Goal: Information Seeking & Learning: Learn about a topic

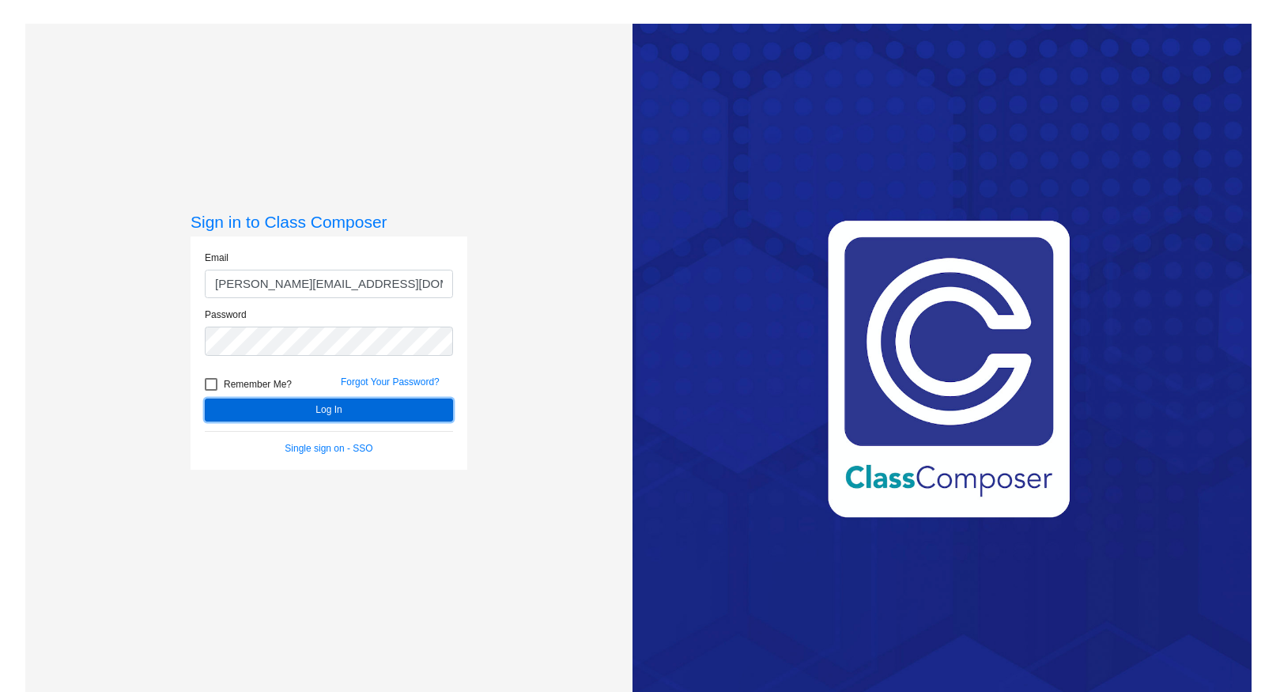
click at [327, 399] on button "Log In" at bounding box center [329, 410] width 248 height 23
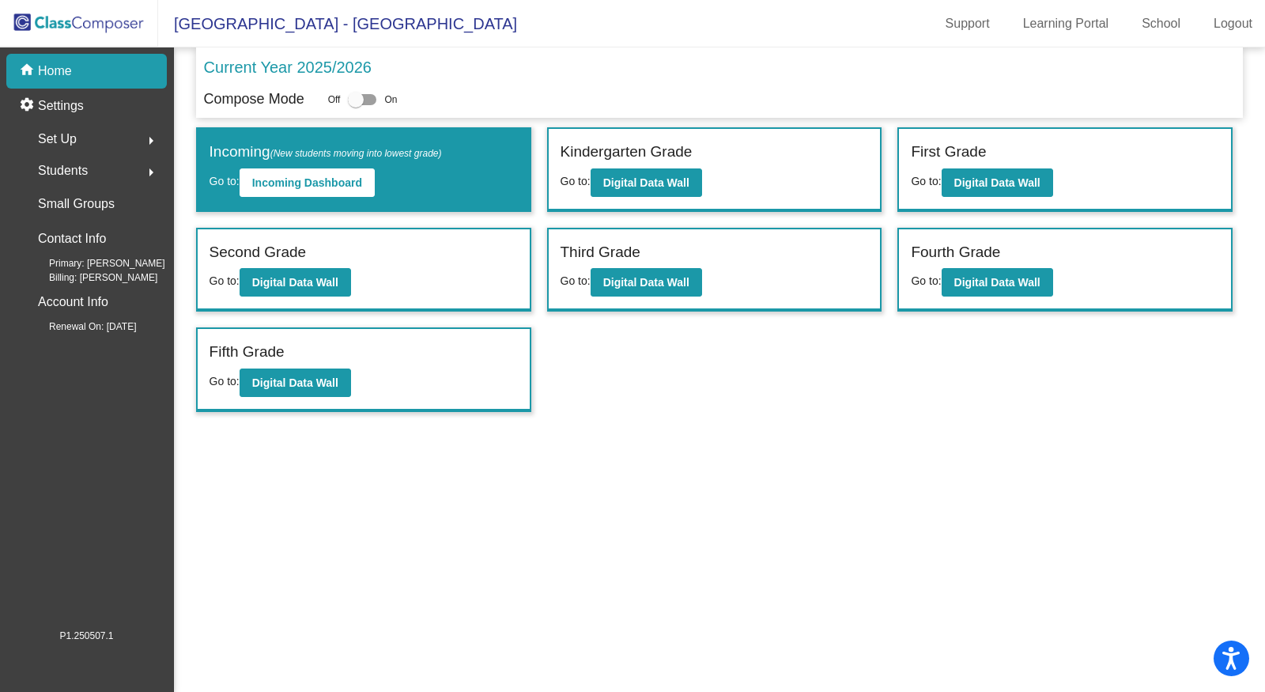
click at [152, 142] on mat-icon "arrow_right" at bounding box center [151, 140] width 19 height 19
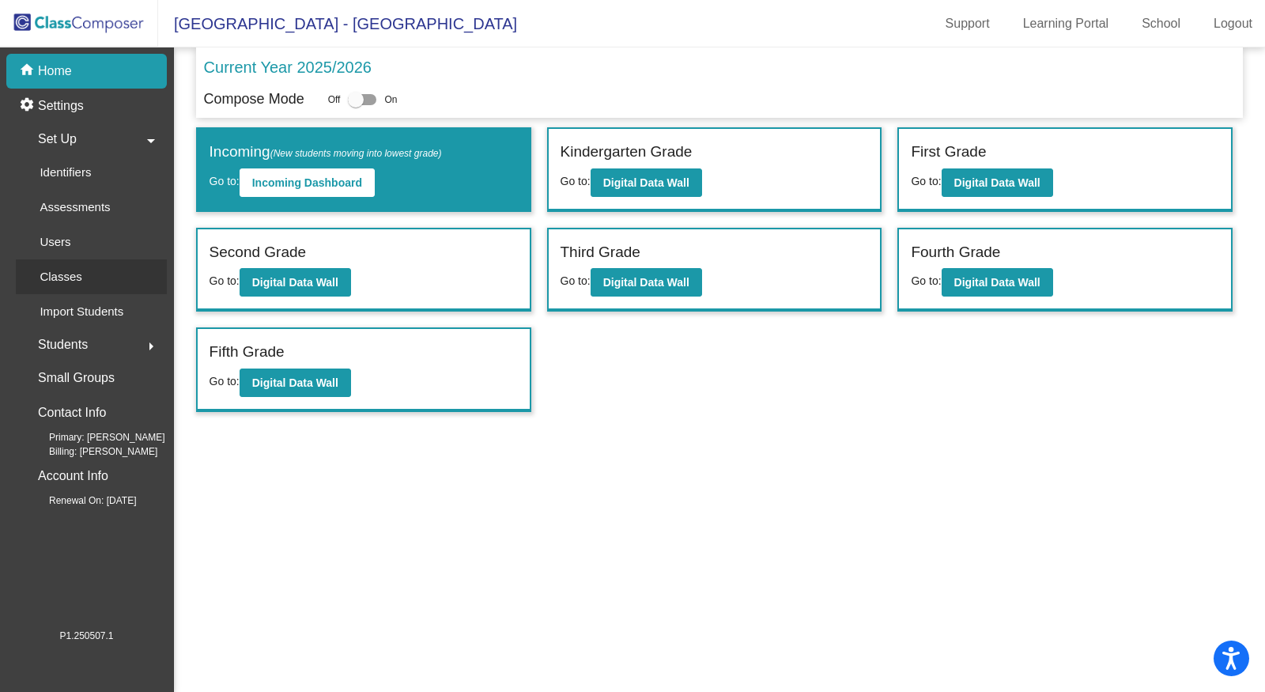
click at [77, 288] on div "Classes" at bounding box center [55, 276] width 79 height 35
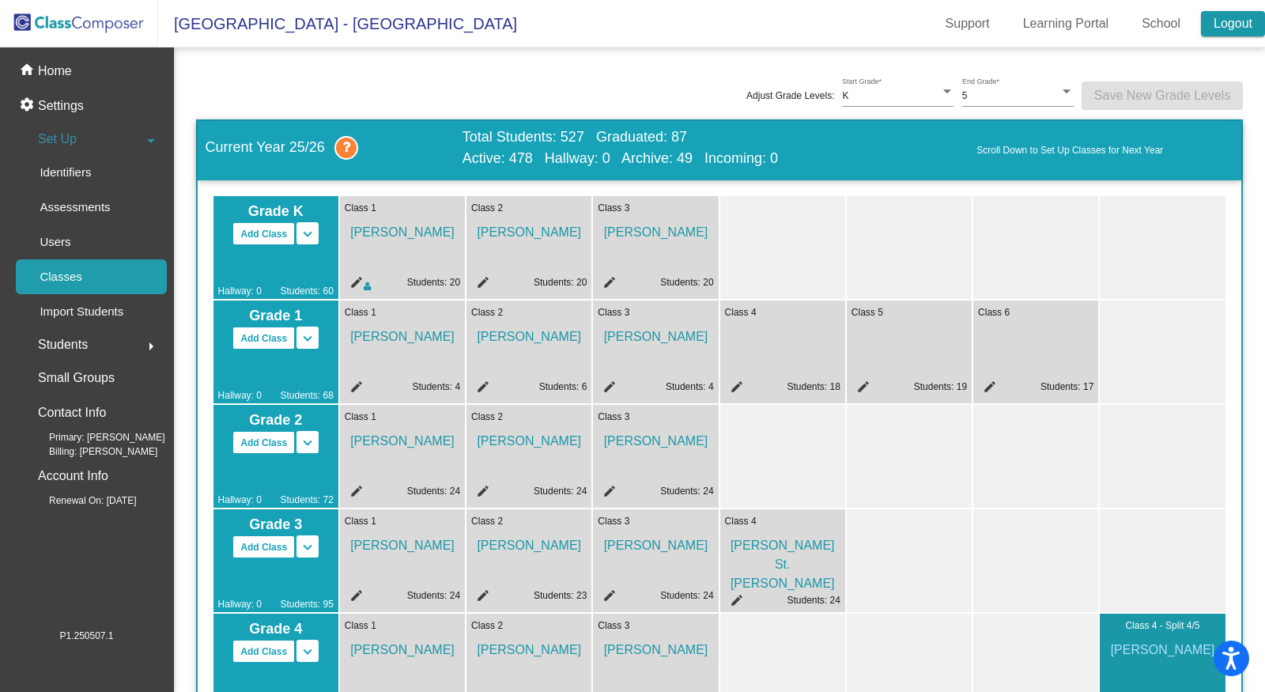
click at [1224, 17] on link "Logout" at bounding box center [1233, 23] width 64 height 25
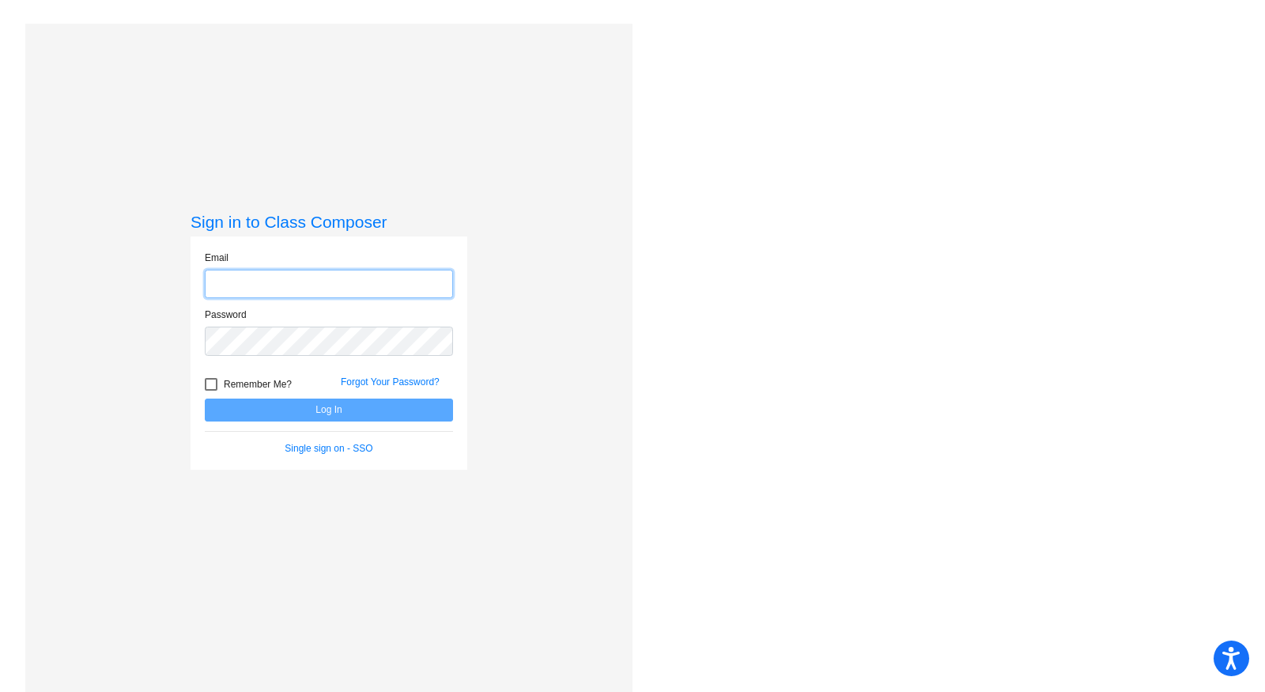
type input "[PERSON_NAME][EMAIL_ADDRESS][DOMAIN_NAME]"
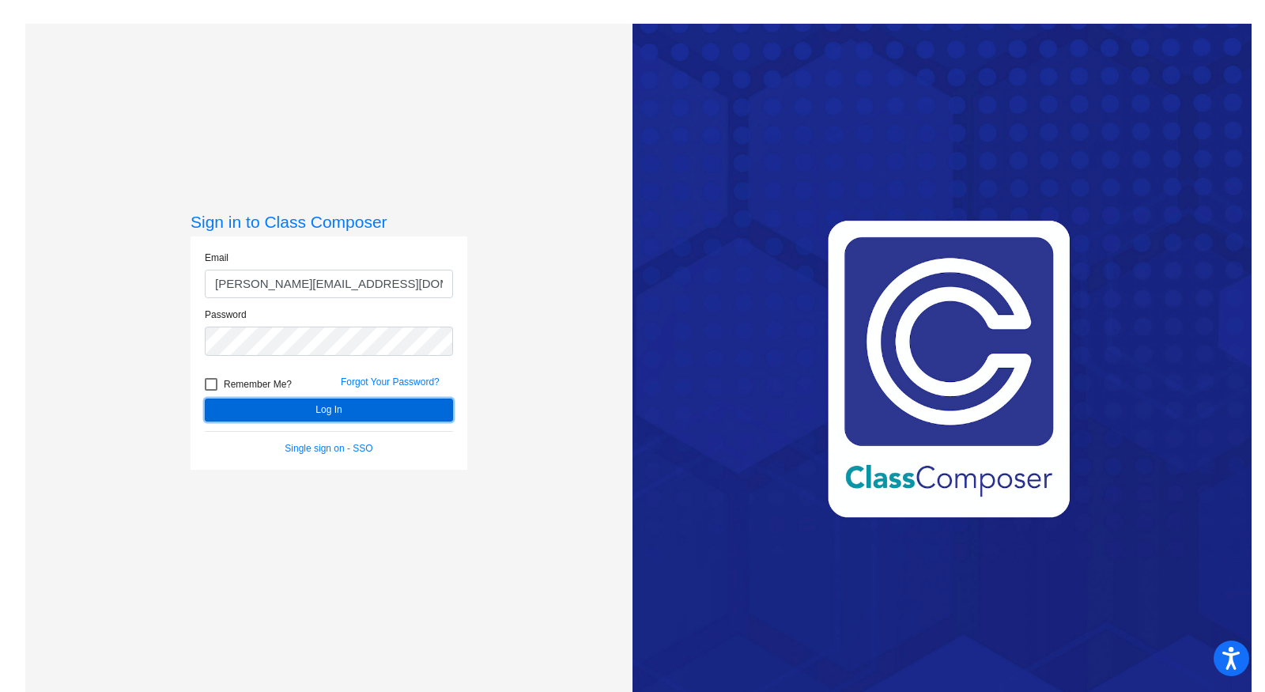
click at [343, 408] on button "Log In" at bounding box center [329, 410] width 248 height 23
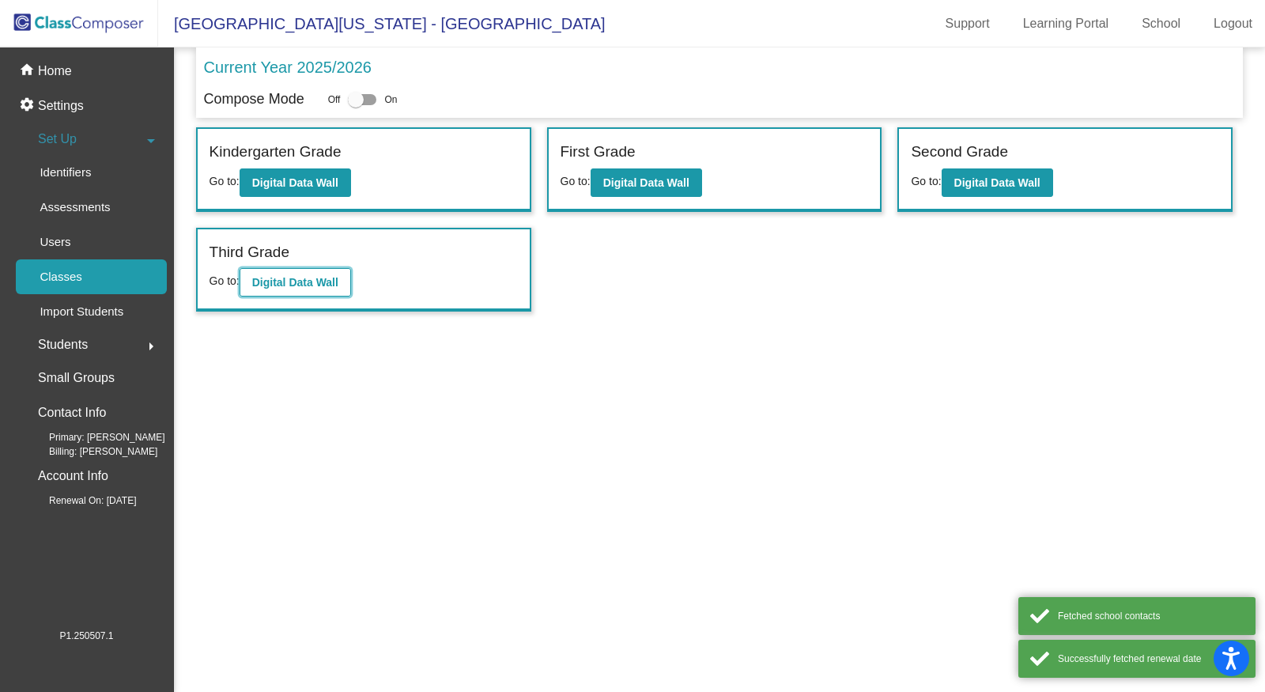
click at [312, 277] on b "Digital Data Wall" at bounding box center [295, 282] width 86 height 13
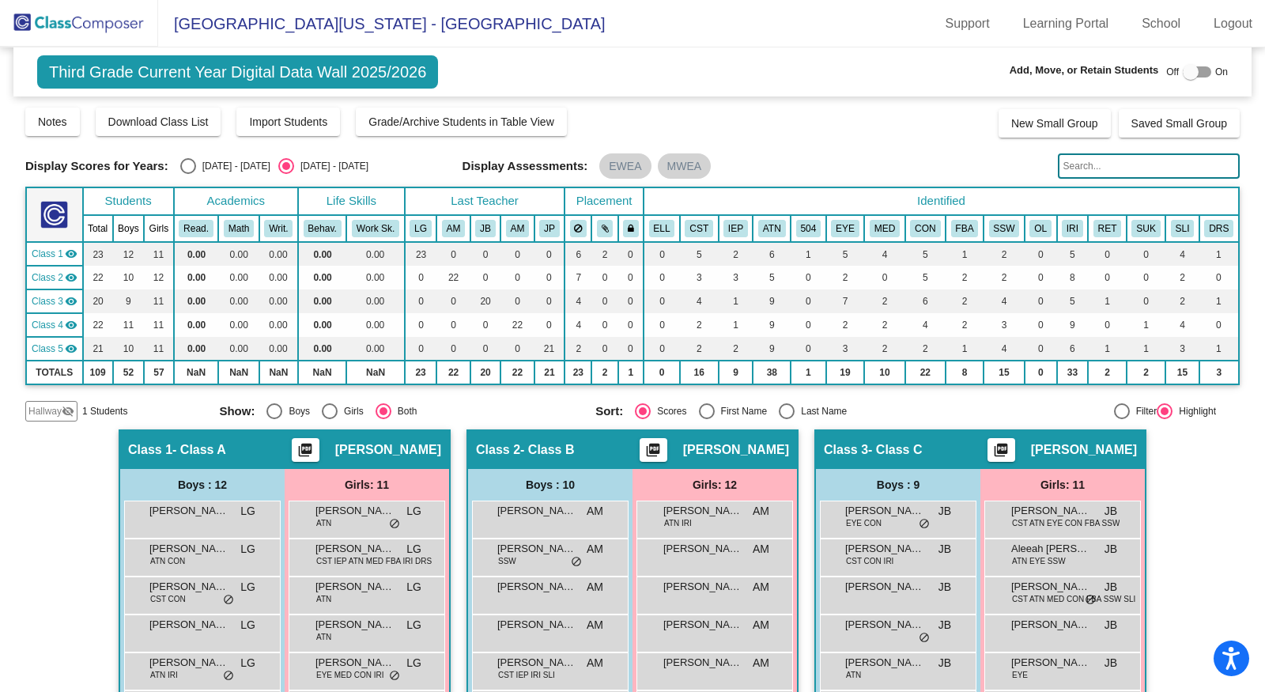
click at [59, 413] on span "Hallway" at bounding box center [44, 411] width 33 height 14
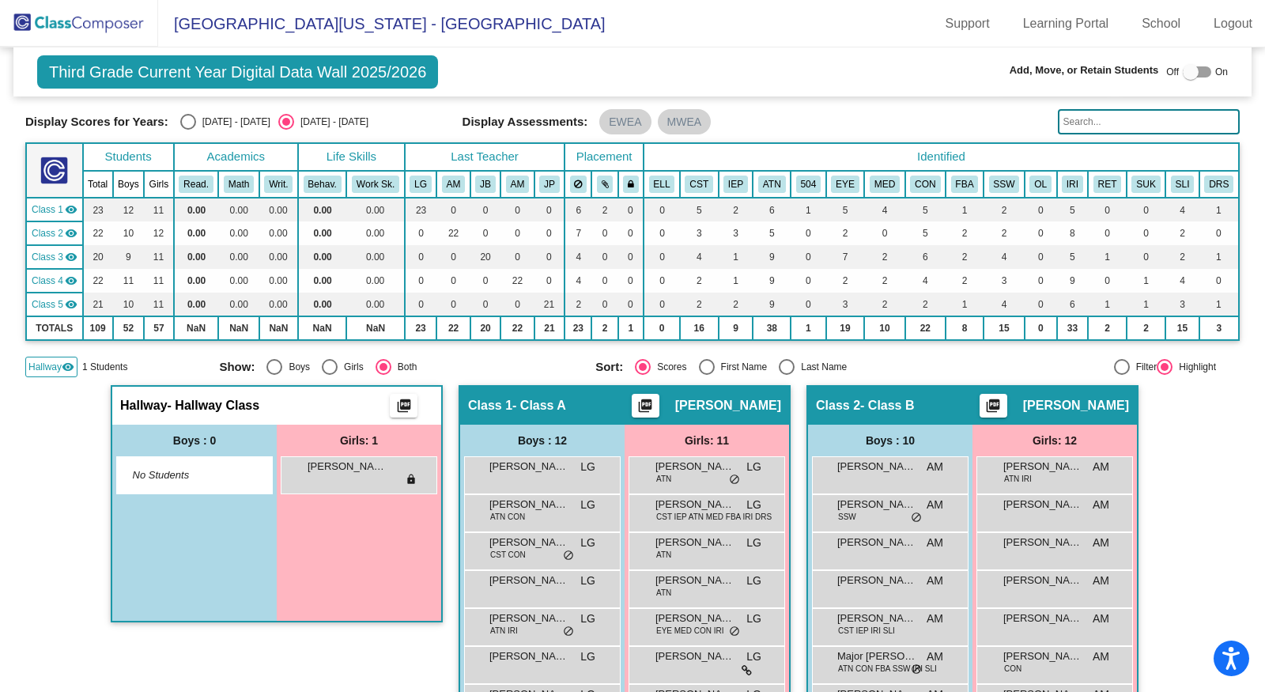
scroll to position [48, 0]
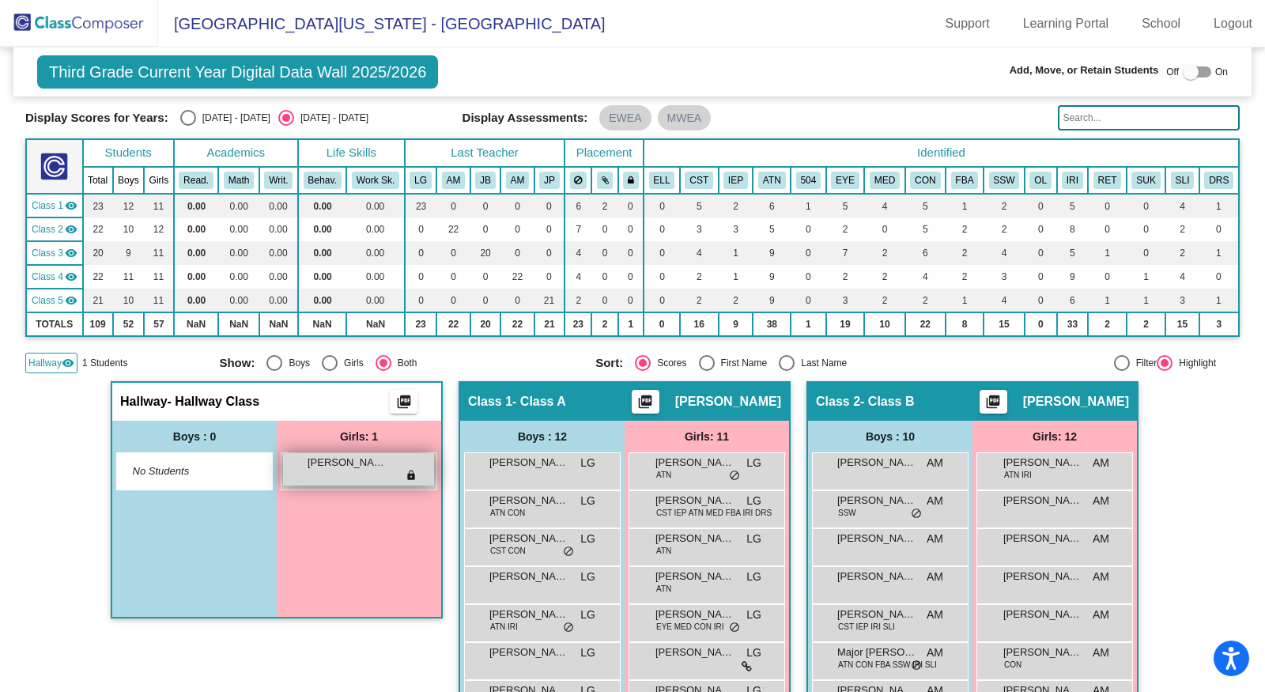
click at [324, 471] on div "Maria Dooley lock do_not_disturb_alt" at bounding box center [358, 469] width 151 height 32
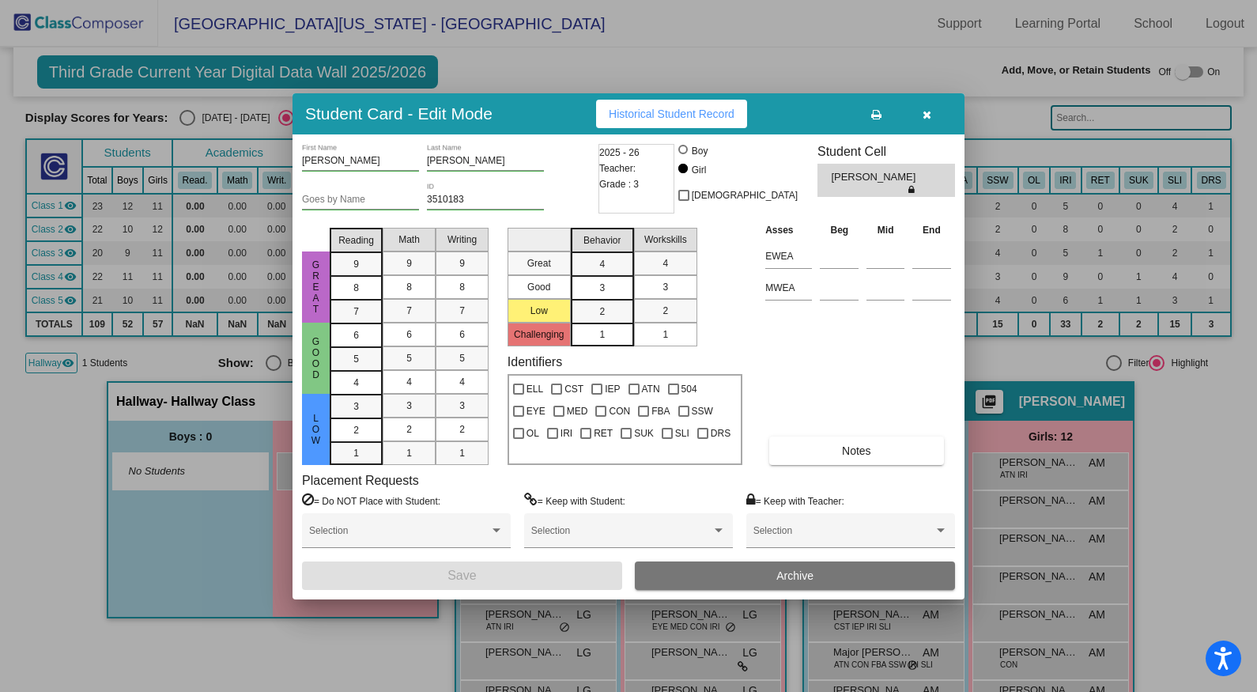
click at [927, 111] on icon "button" at bounding box center [927, 114] width 9 height 11
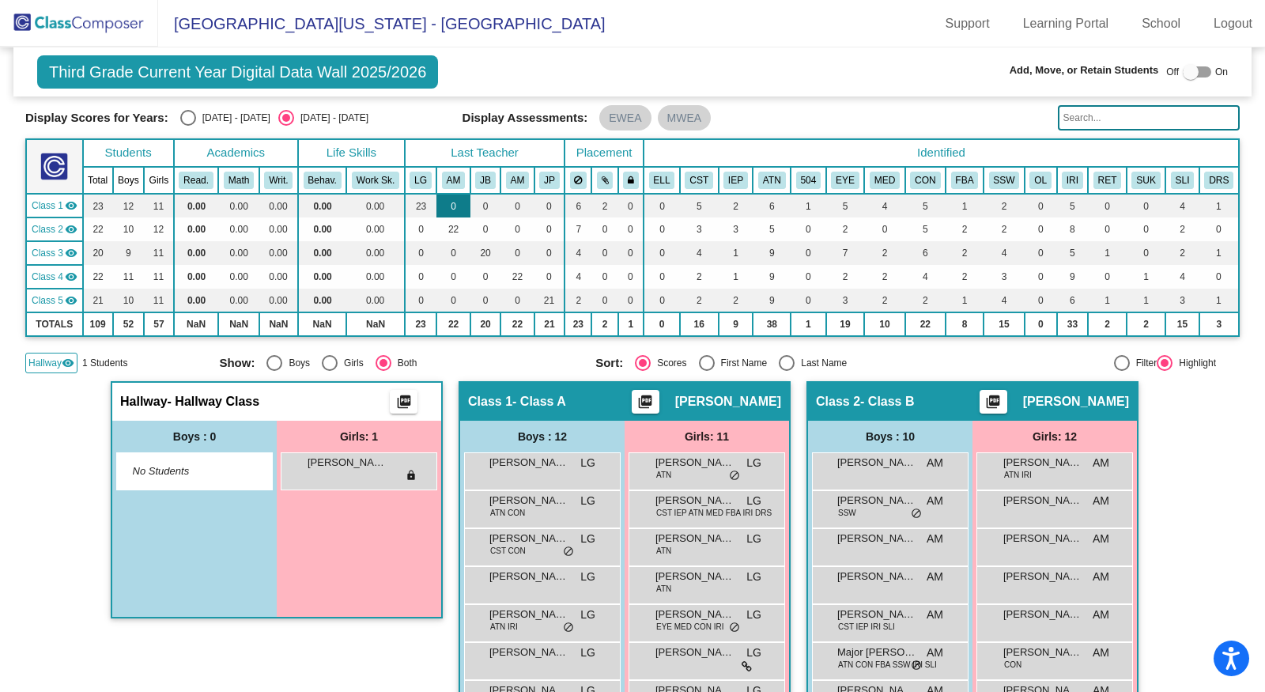
scroll to position [0, 0]
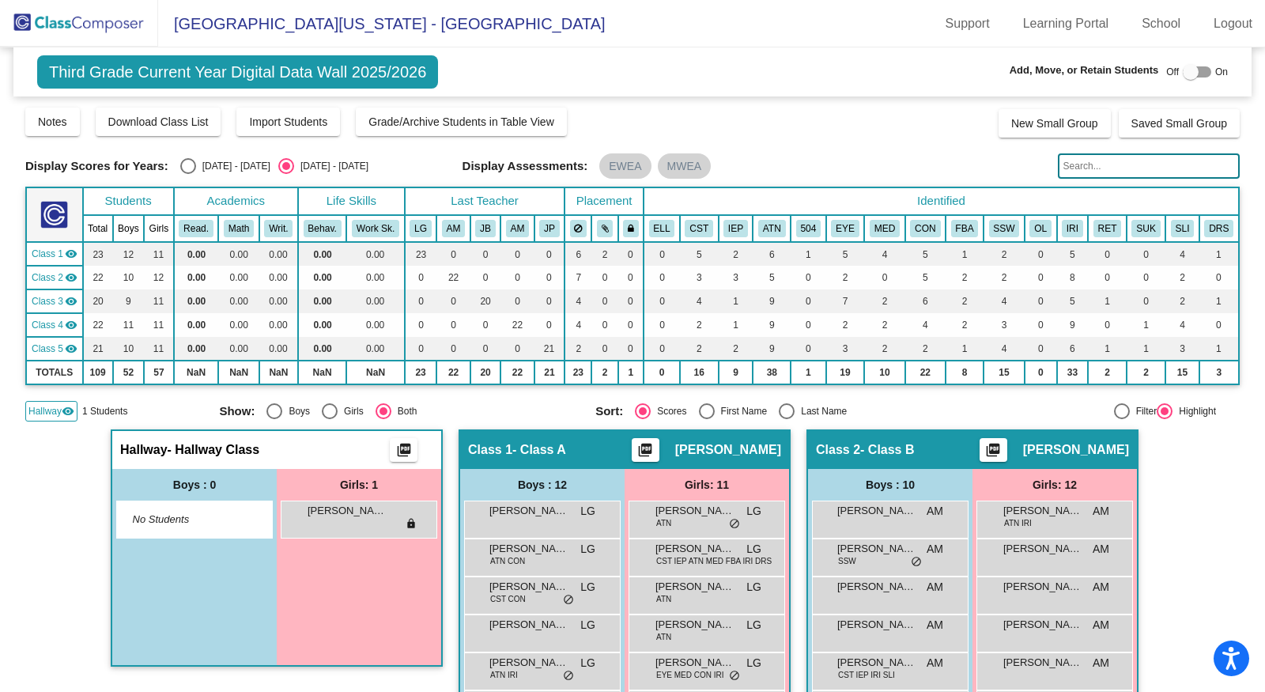
click at [209, 164] on div "[DATE] - [DATE]" at bounding box center [233, 166] width 74 height 14
click at [188, 174] on input "[DATE] - [DATE]" at bounding box center [187, 174] width 1 height 1
radio input "true"
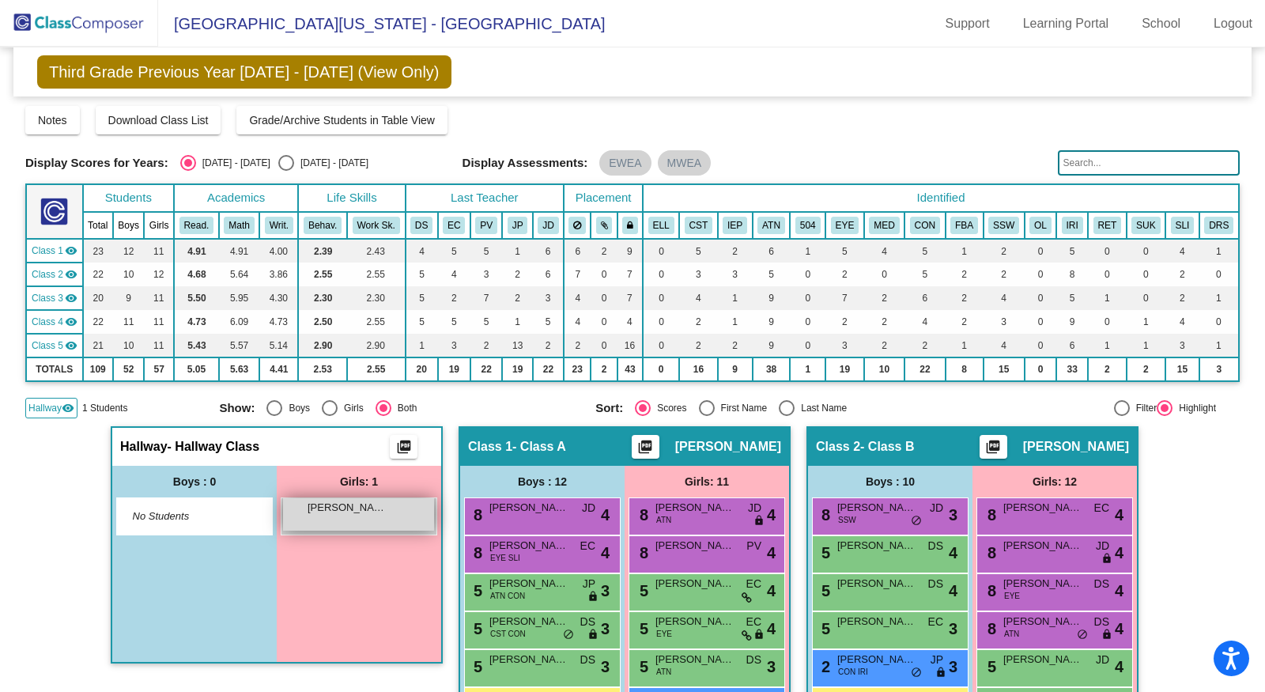
click at [338, 517] on div "Maria Dooley lock do_not_disturb_alt" at bounding box center [358, 514] width 151 height 32
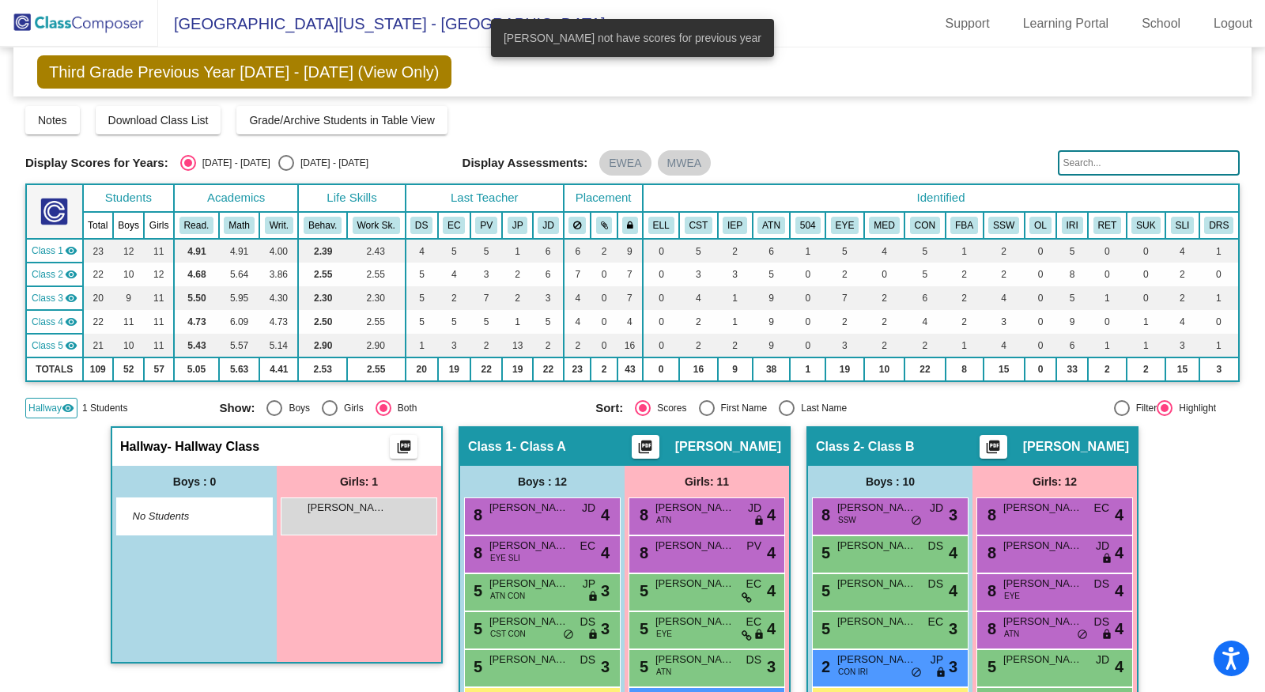
click at [278, 162] on div "Select an option" at bounding box center [286, 163] width 16 height 16
click at [285, 171] on input "[DATE] - [DATE]" at bounding box center [285, 171] width 1 height 1
radio input "true"
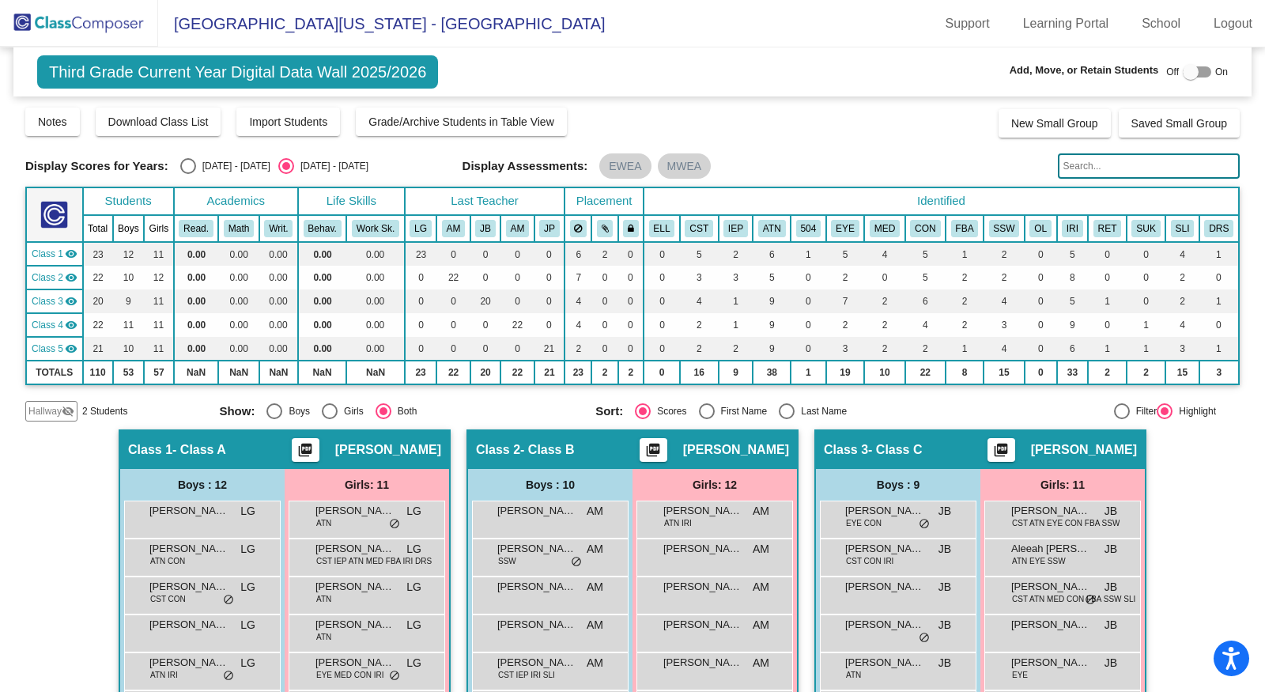
click at [66, 406] on mat-icon "visibility_off" at bounding box center [68, 411] width 13 height 13
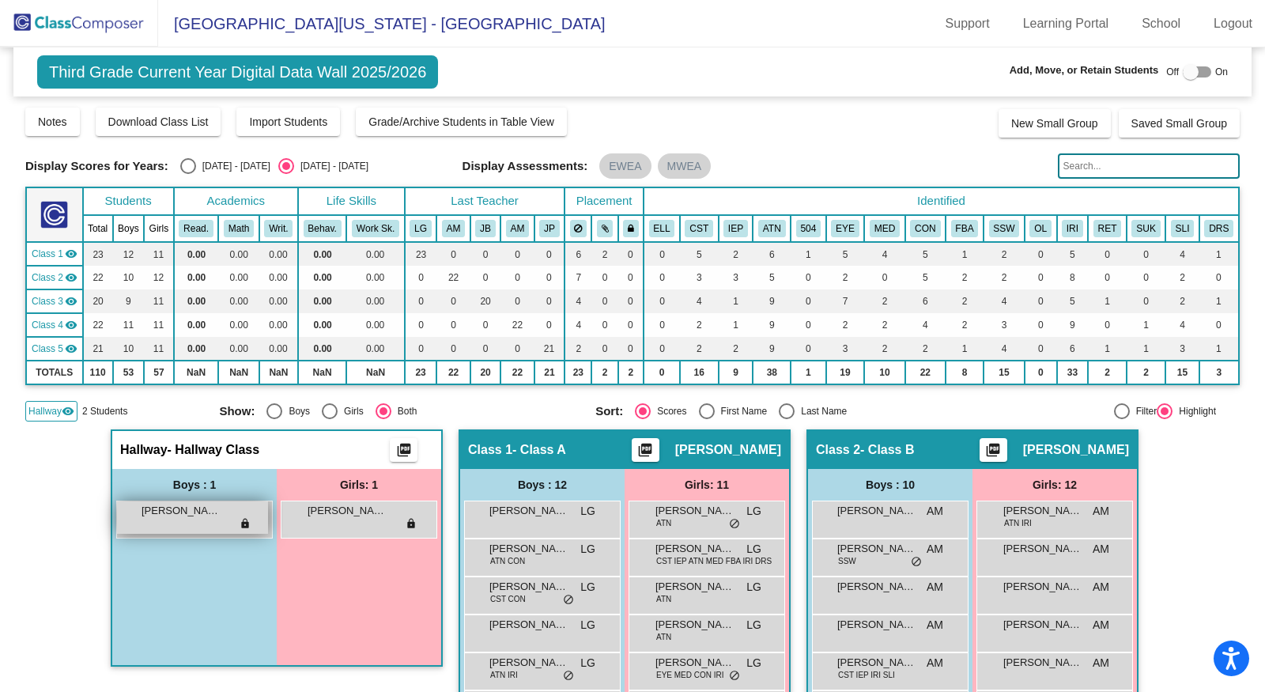
click at [178, 518] on div "[PERSON_NAME] lock do_not_disturb_alt" at bounding box center [192, 517] width 151 height 32
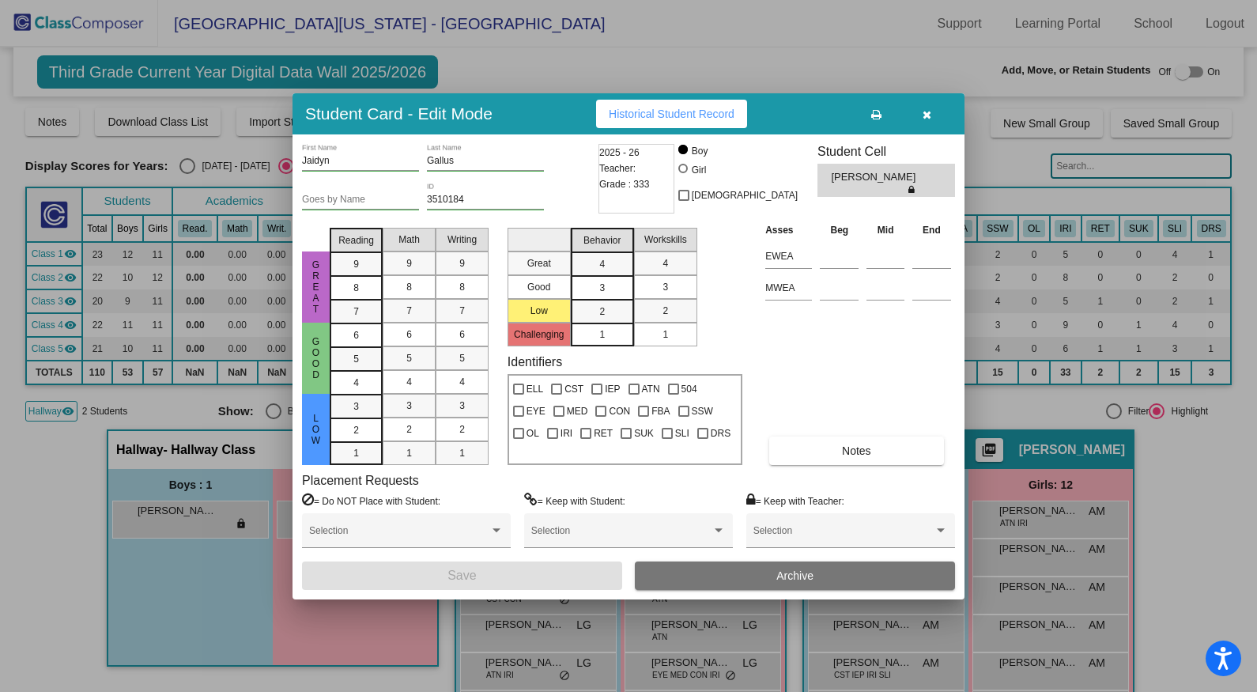
click at [206, 485] on div at bounding box center [628, 346] width 1257 height 692
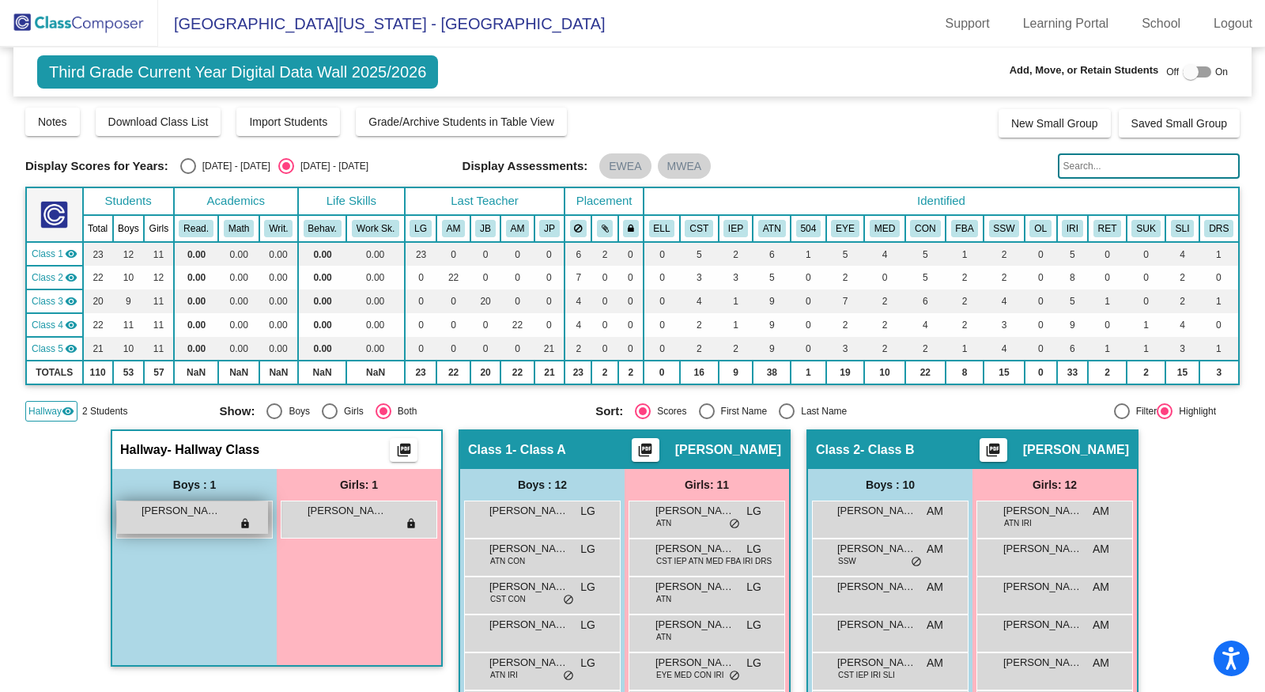
click at [210, 516] on div "[PERSON_NAME] lock do_not_disturb_alt" at bounding box center [192, 517] width 151 height 32
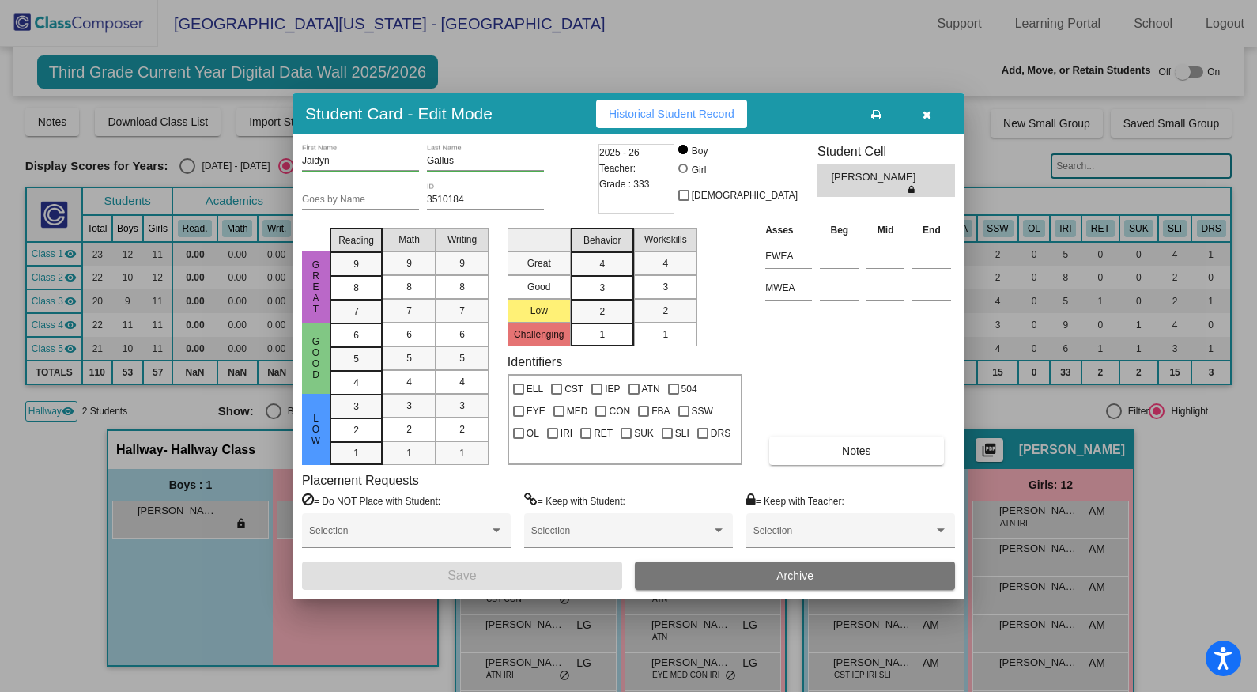
click at [200, 487] on div at bounding box center [628, 346] width 1257 height 692
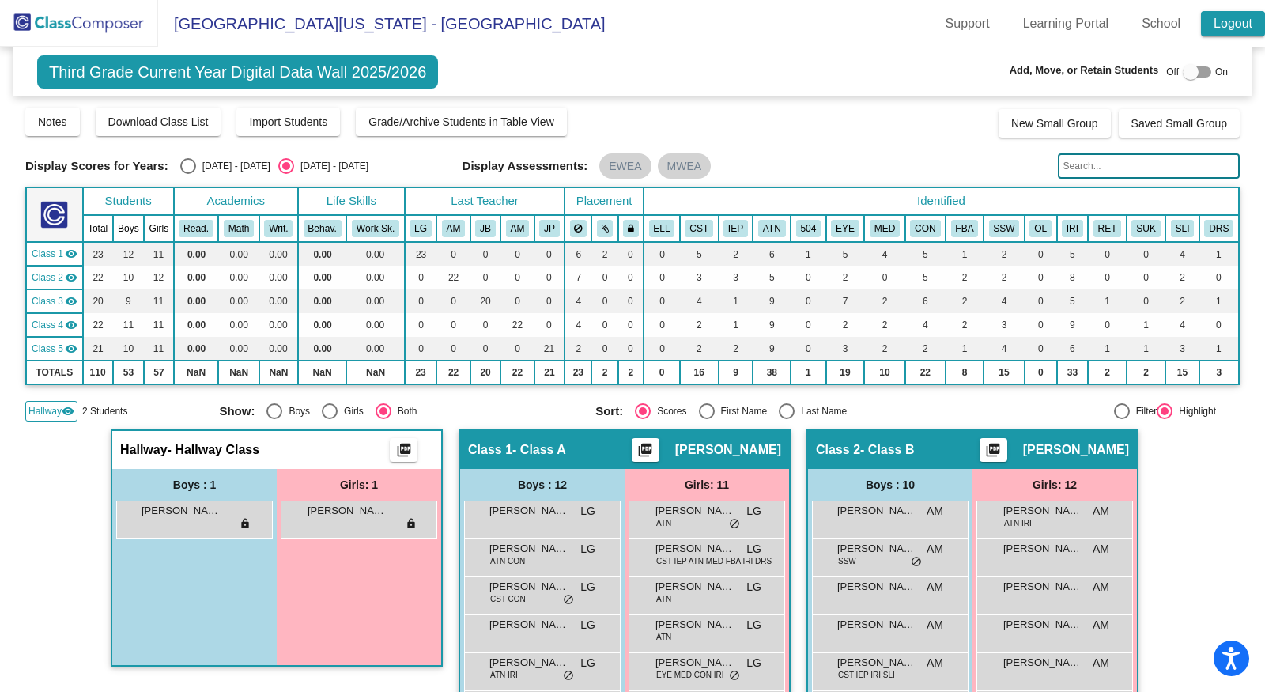
click at [1230, 19] on link "Logout" at bounding box center [1233, 23] width 64 height 25
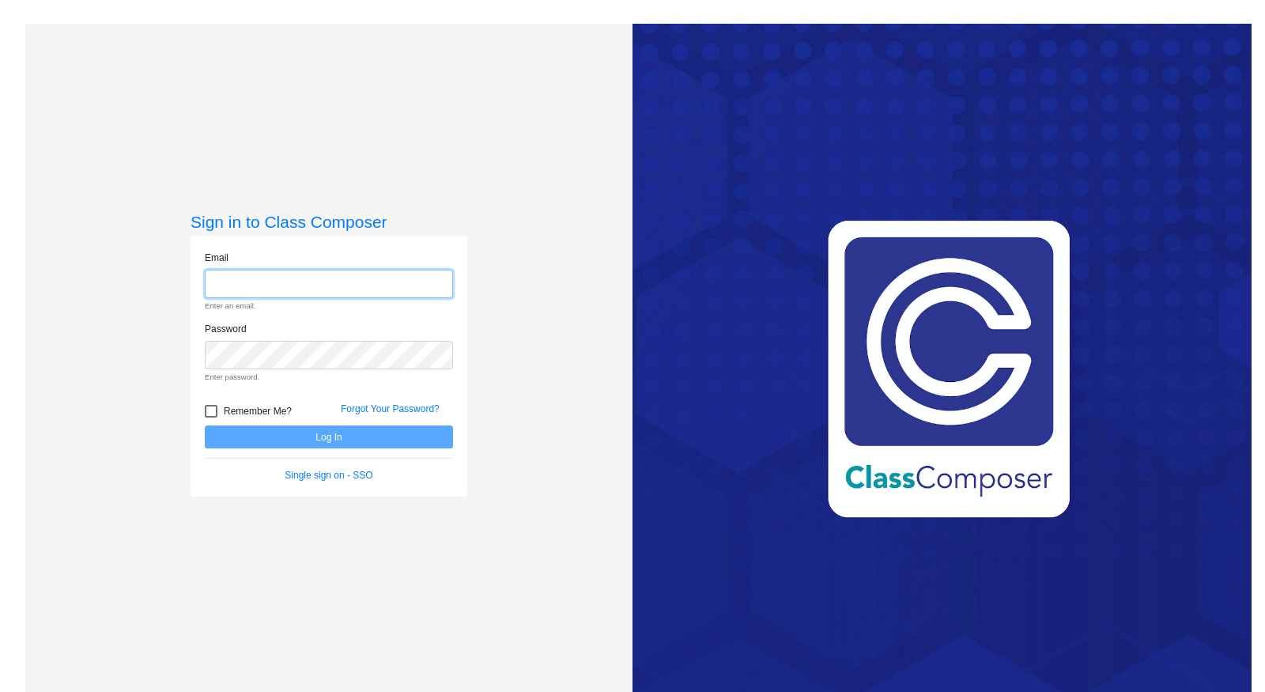
type input "[PERSON_NAME][EMAIL_ADDRESS][DOMAIN_NAME]"
